Goal: Information Seeking & Learning: Learn about a topic

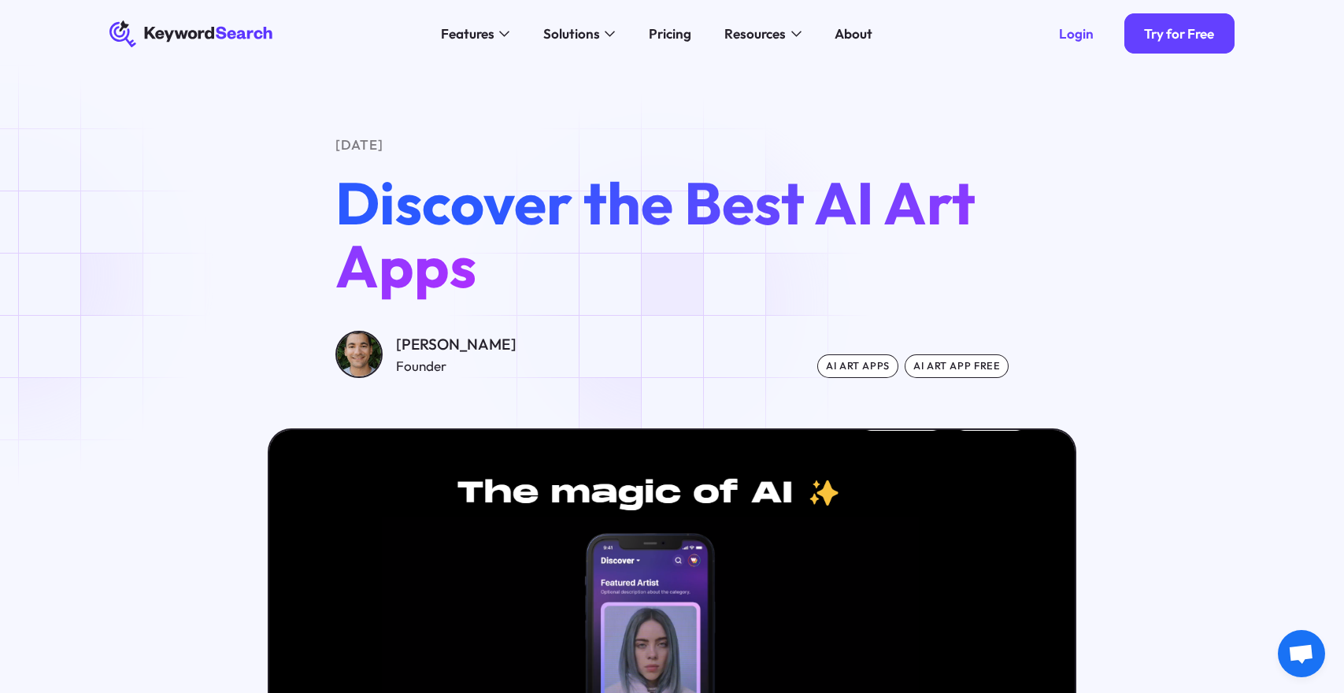
click at [665, 305] on div "[DATE] Discover the Best AI Art Apps [PERSON_NAME] Founder ai art apps ai art a…" at bounding box center [672, 256] width 674 height 243
drag, startPoint x: 665, startPoint y: 305, endPoint x: 588, endPoint y: 291, distance: 77.5
click at [591, 291] on h1 "Discover the Best AI Art Apps" at bounding box center [672, 234] width 674 height 125
click at [592, 292] on h1 "Discover the Best AI Art Apps" at bounding box center [672, 234] width 674 height 125
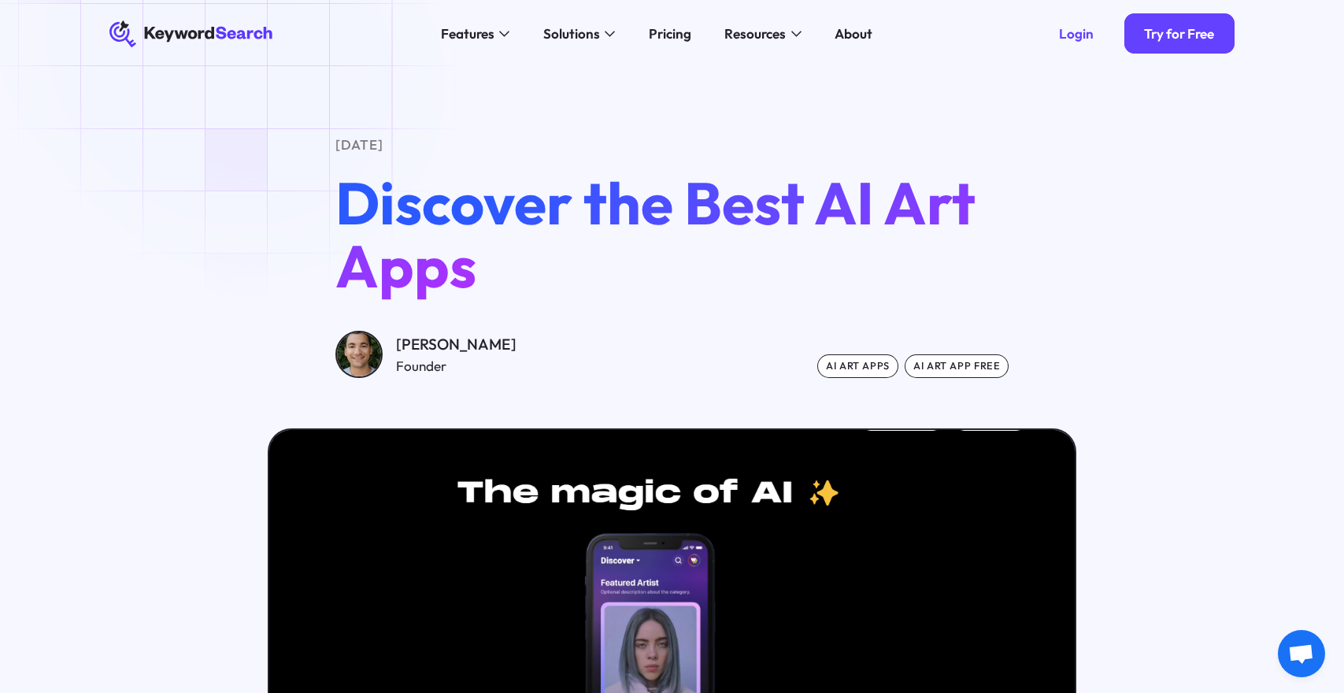
click at [187, 20] on icon "KeywordSearch" at bounding box center [191, 33] width 165 height 27
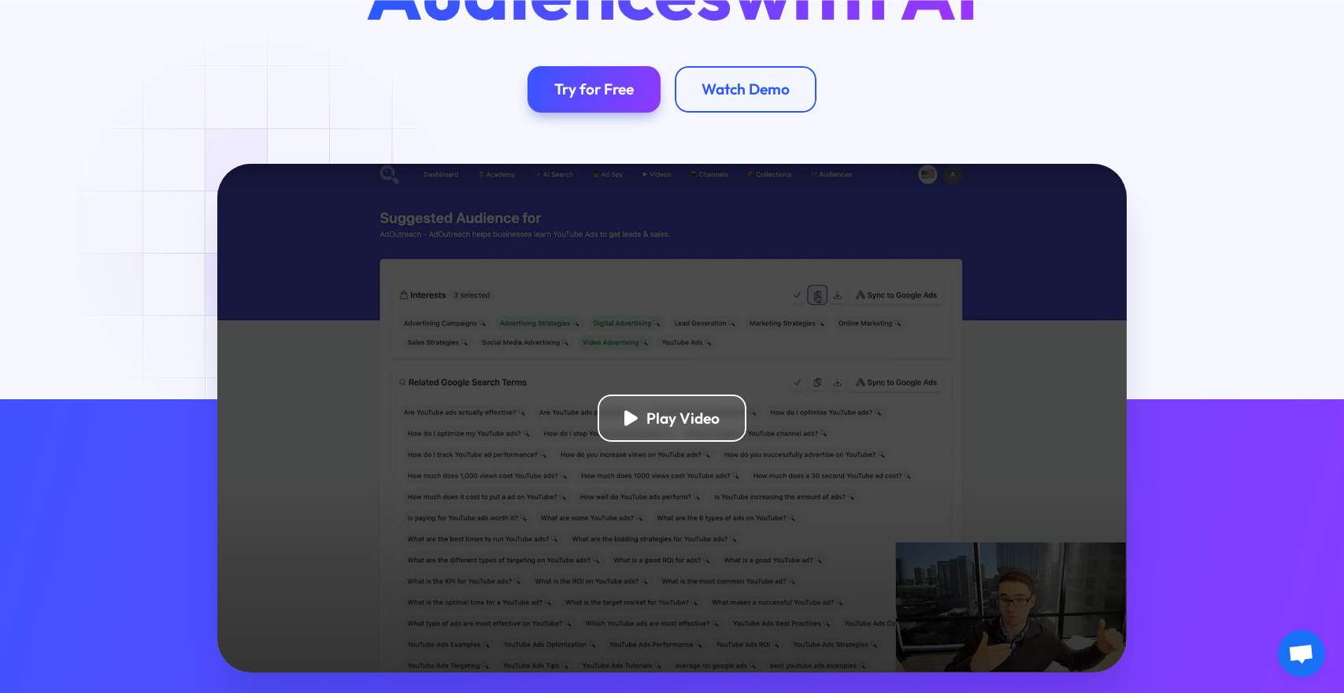
scroll to position [525, 0]
